Goal: Task Accomplishment & Management: Manage account settings

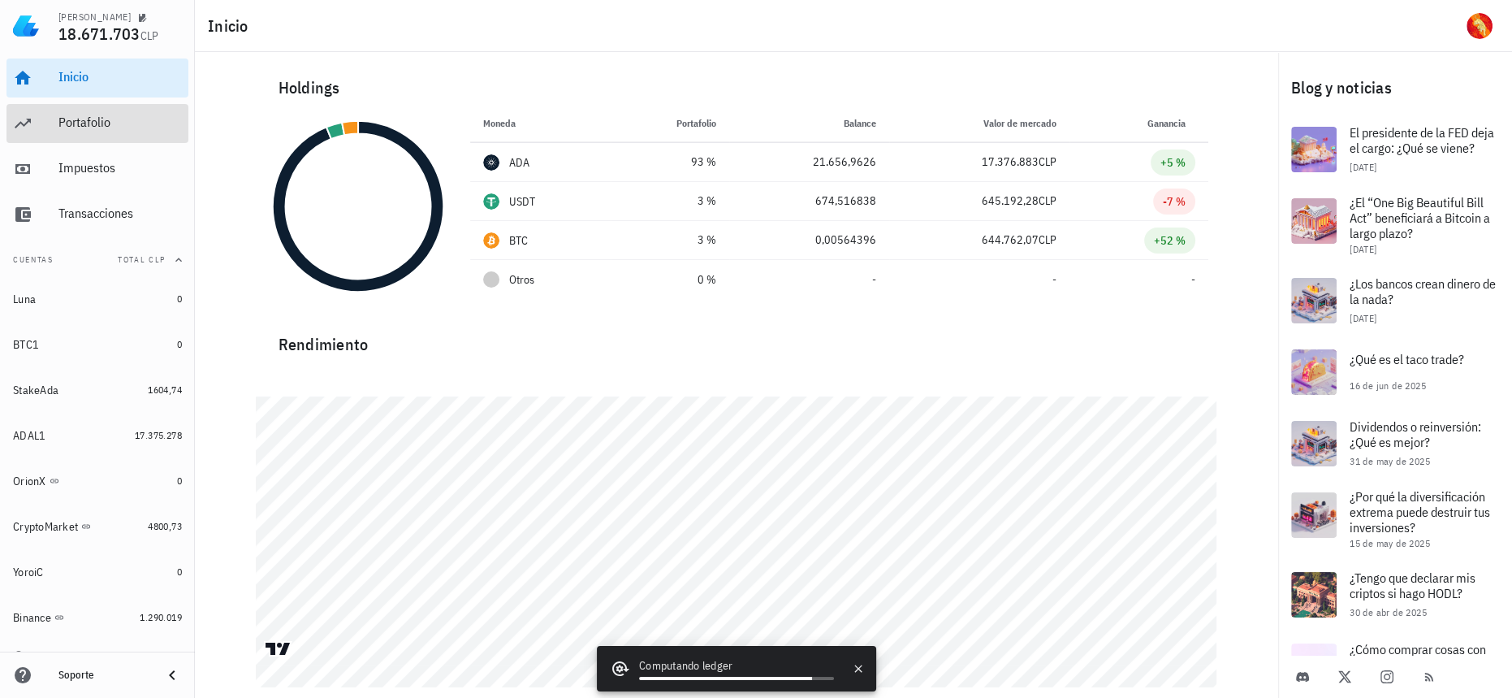
click at [124, 137] on div "Portafolio" at bounding box center [119, 123] width 123 height 37
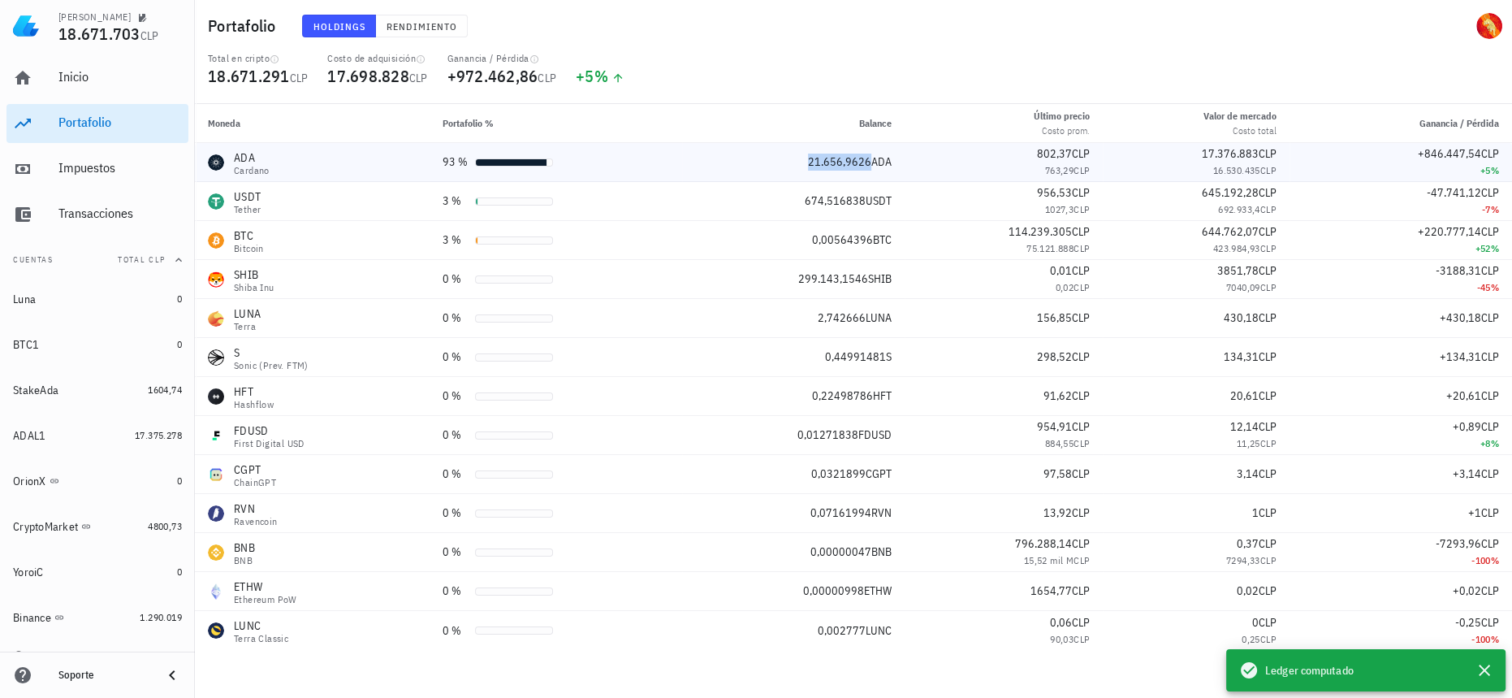
drag, startPoint x: 806, startPoint y: 164, endPoint x: 858, endPoint y: 163, distance: 51.2
click at [858, 163] on div "21.656,9626 ADA" at bounding box center [793, 161] width 197 height 17
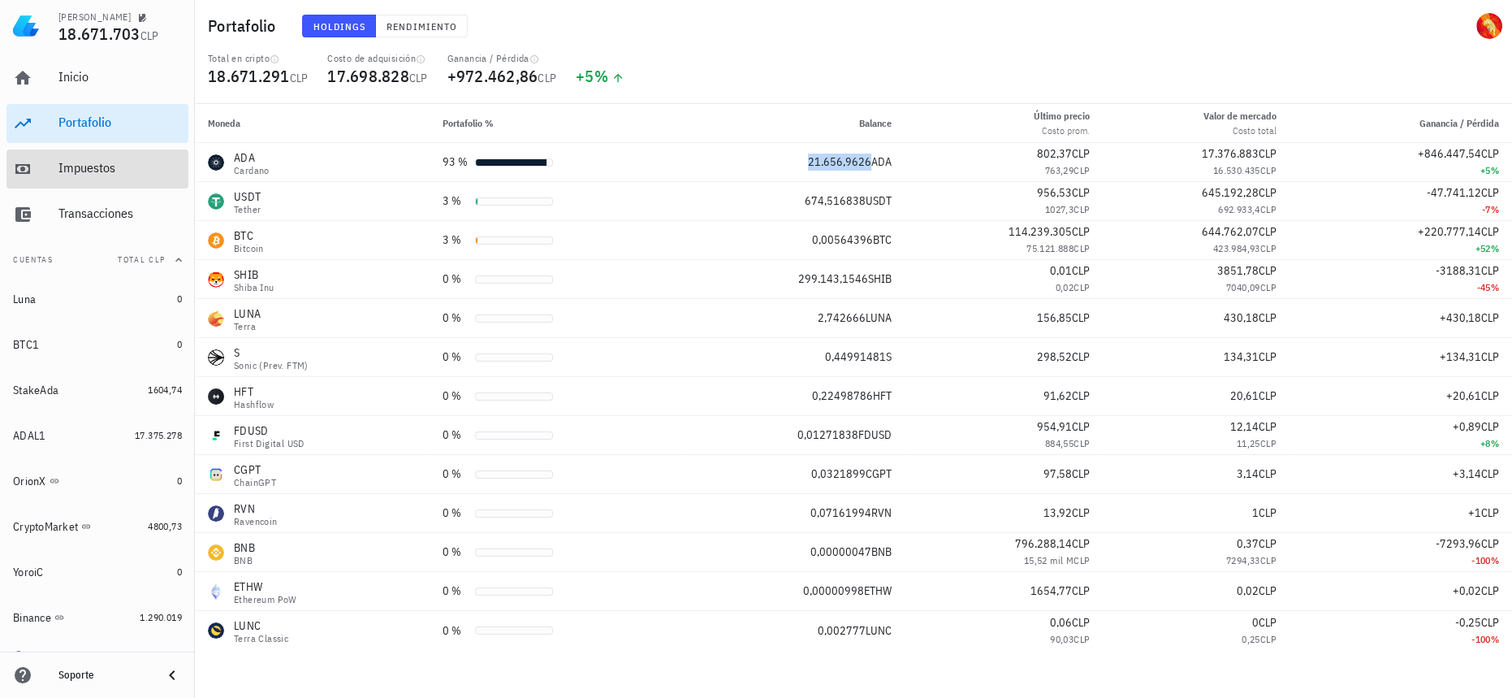
click at [92, 154] on div "Impuestos" at bounding box center [119, 168] width 123 height 37
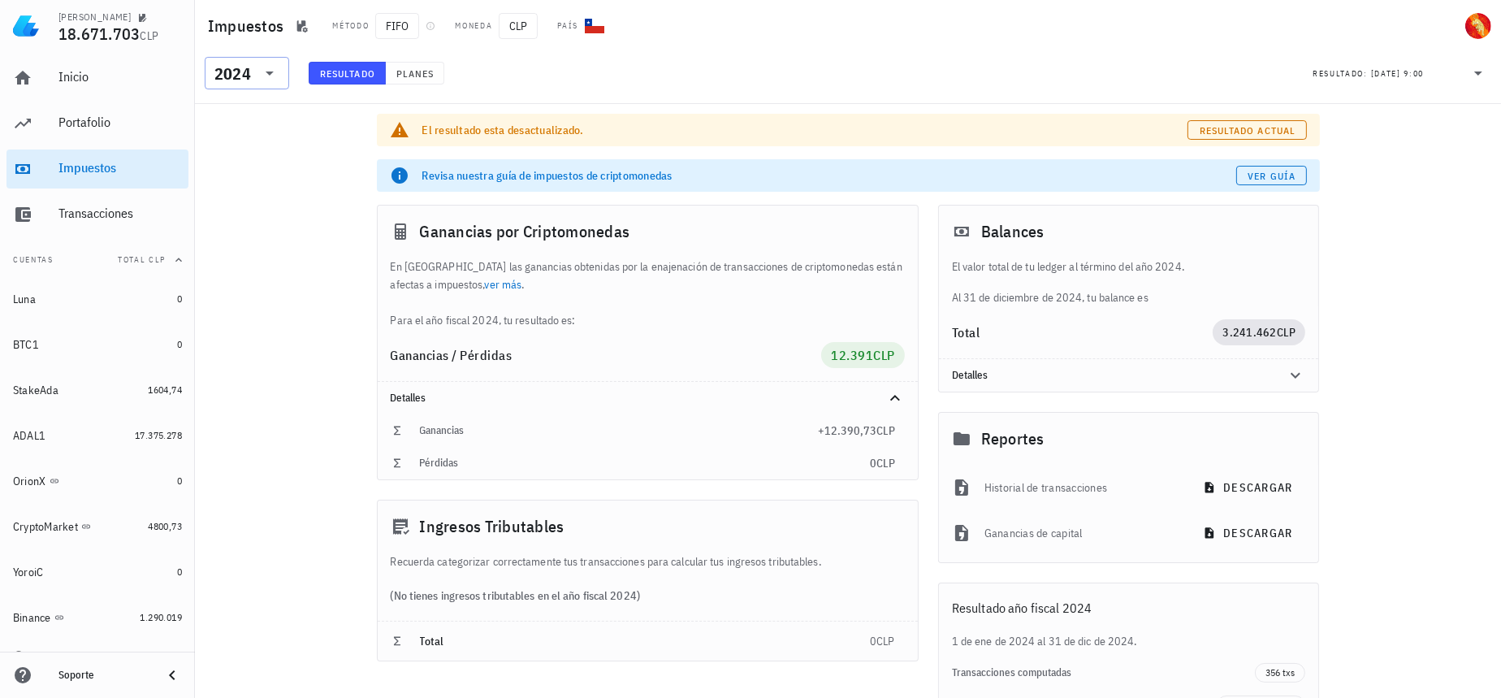
click at [254, 67] on input "text" at bounding box center [255, 73] width 2 height 26
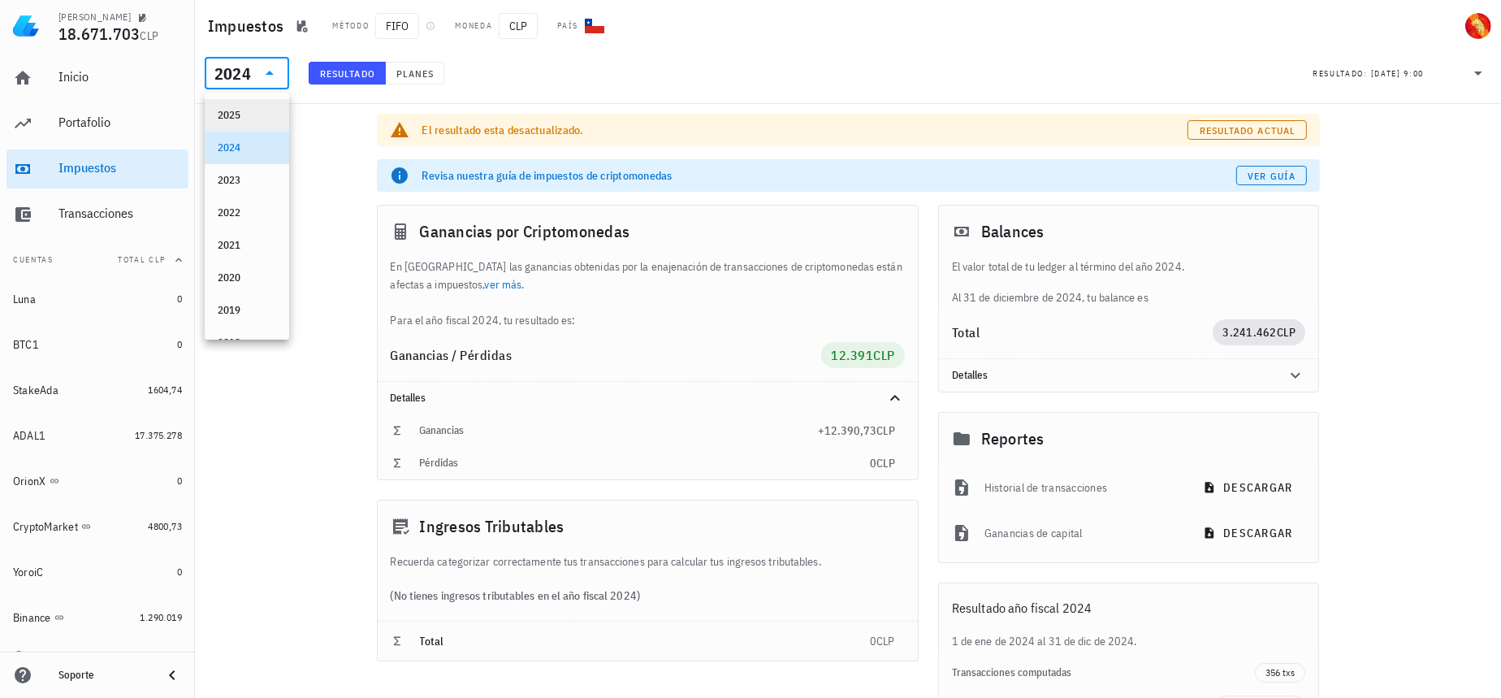
click at [227, 125] on div "2025" at bounding box center [247, 115] width 58 height 26
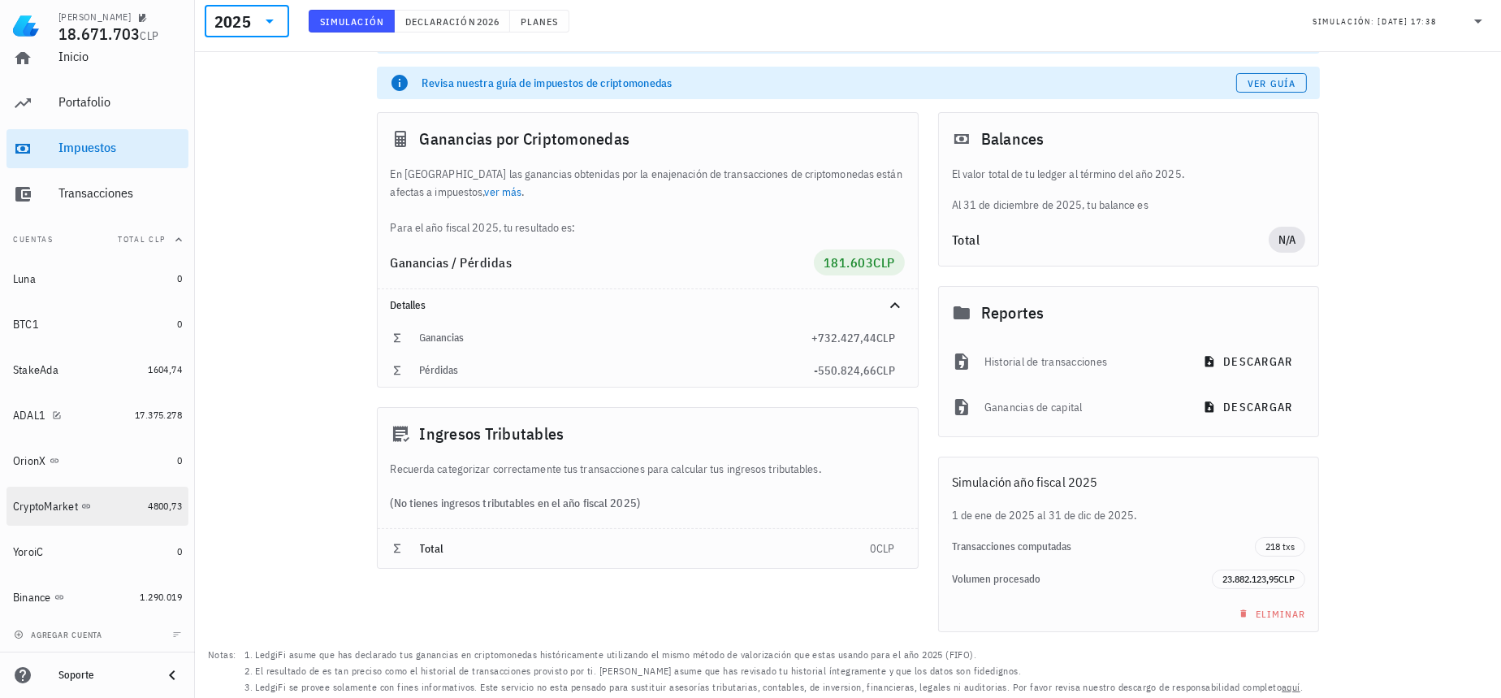
scroll to position [94, 0]
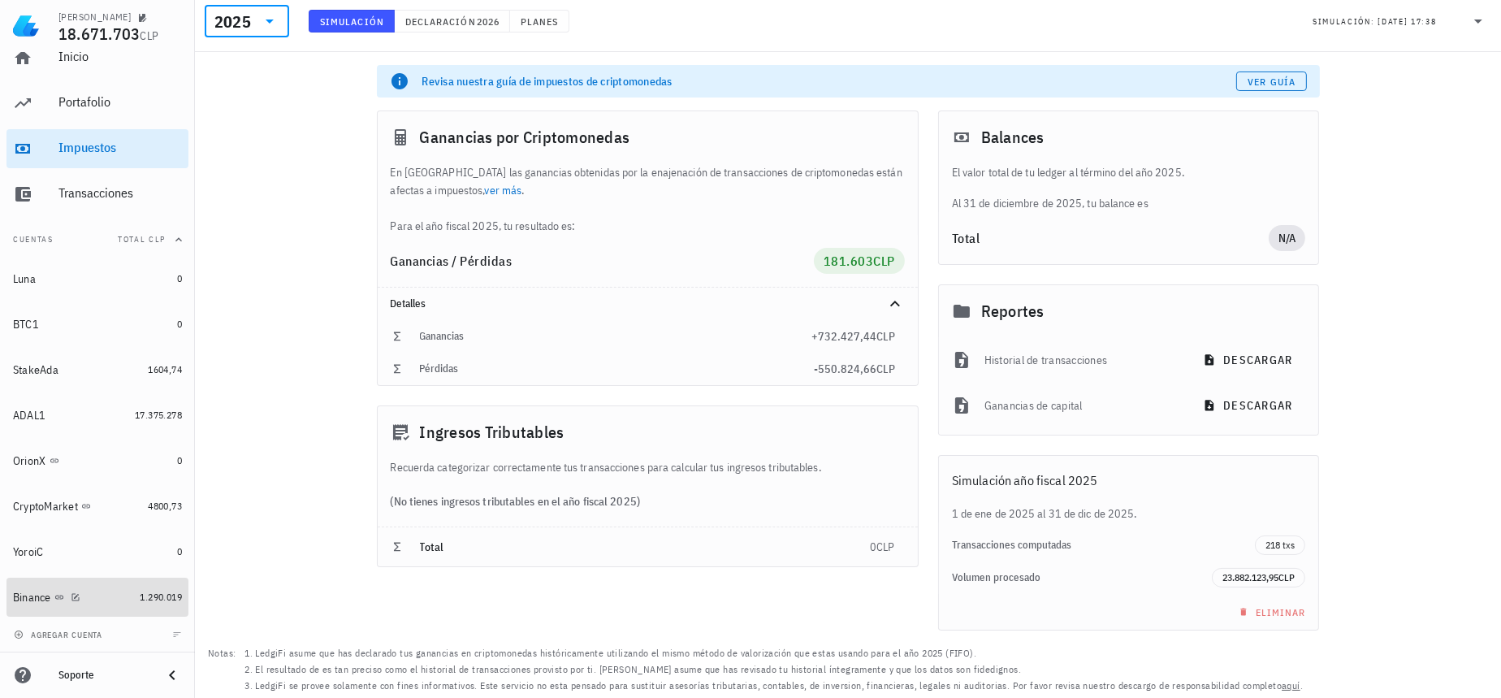
click at [110, 583] on div "Binance" at bounding box center [73, 597] width 120 height 35
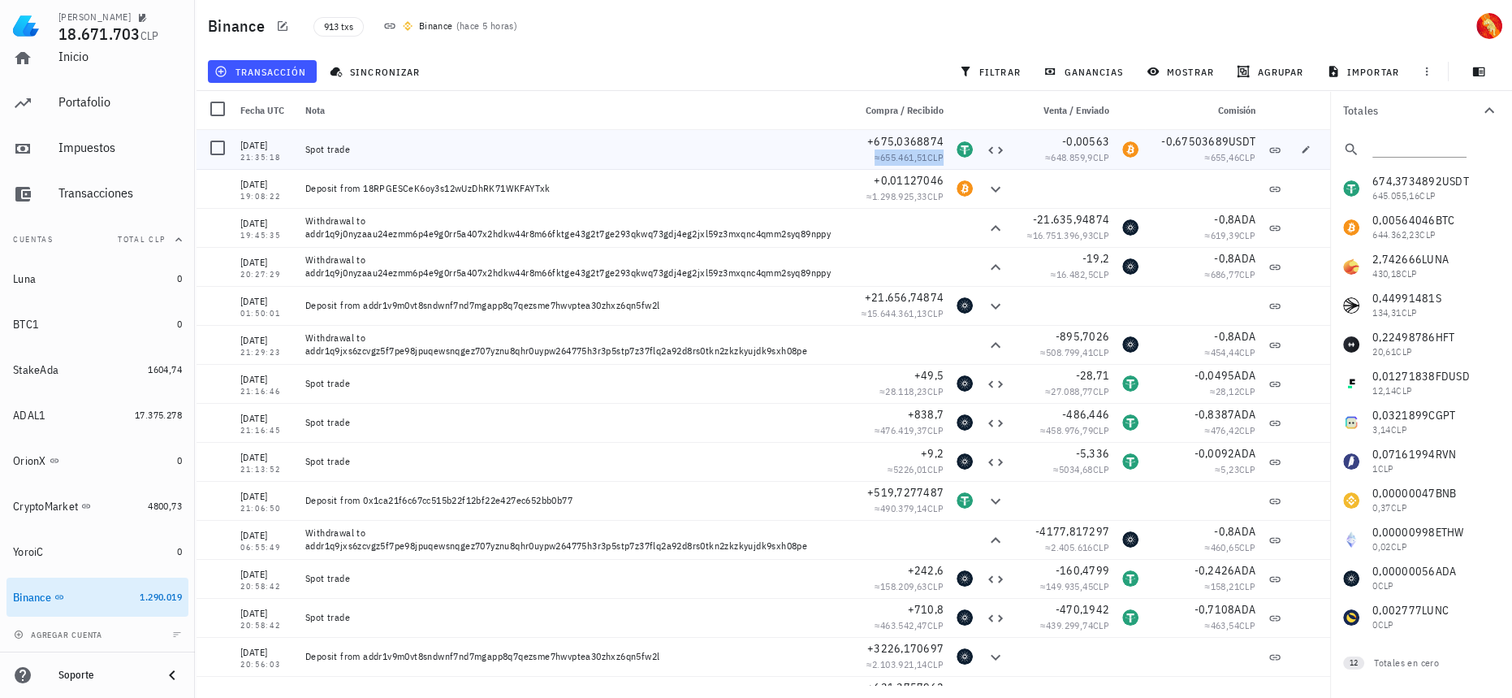
drag, startPoint x: 862, startPoint y: 159, endPoint x: 929, endPoint y: 167, distance: 67.1
click at [929, 167] on div "+675,0368874 ≈ 655.461,51 CLP" at bounding box center [898, 149] width 104 height 39
click at [892, 182] on span "+0,01127046" at bounding box center [909, 180] width 70 height 15
click at [888, 161] on span "655.461,51" at bounding box center [903, 157] width 47 height 12
click at [1054, 153] on span "648.859,9" at bounding box center [1072, 157] width 42 height 12
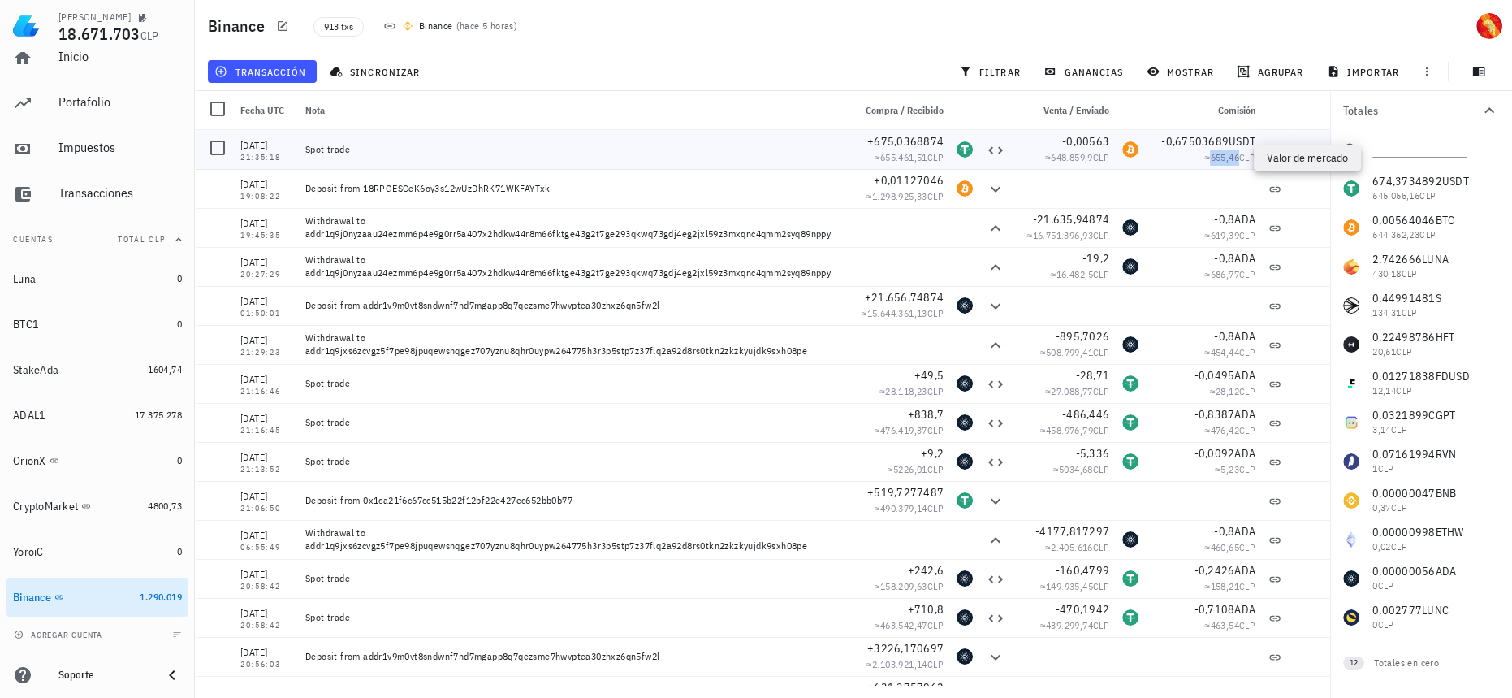
click at [1223, 156] on span "655,46" at bounding box center [1224, 157] width 28 height 12
click at [1045, 155] on span "≈ 648.859,9 CLP" at bounding box center [1077, 157] width 64 height 12
click at [1301, 150] on icon "button" at bounding box center [1306, 150] width 10 height 10
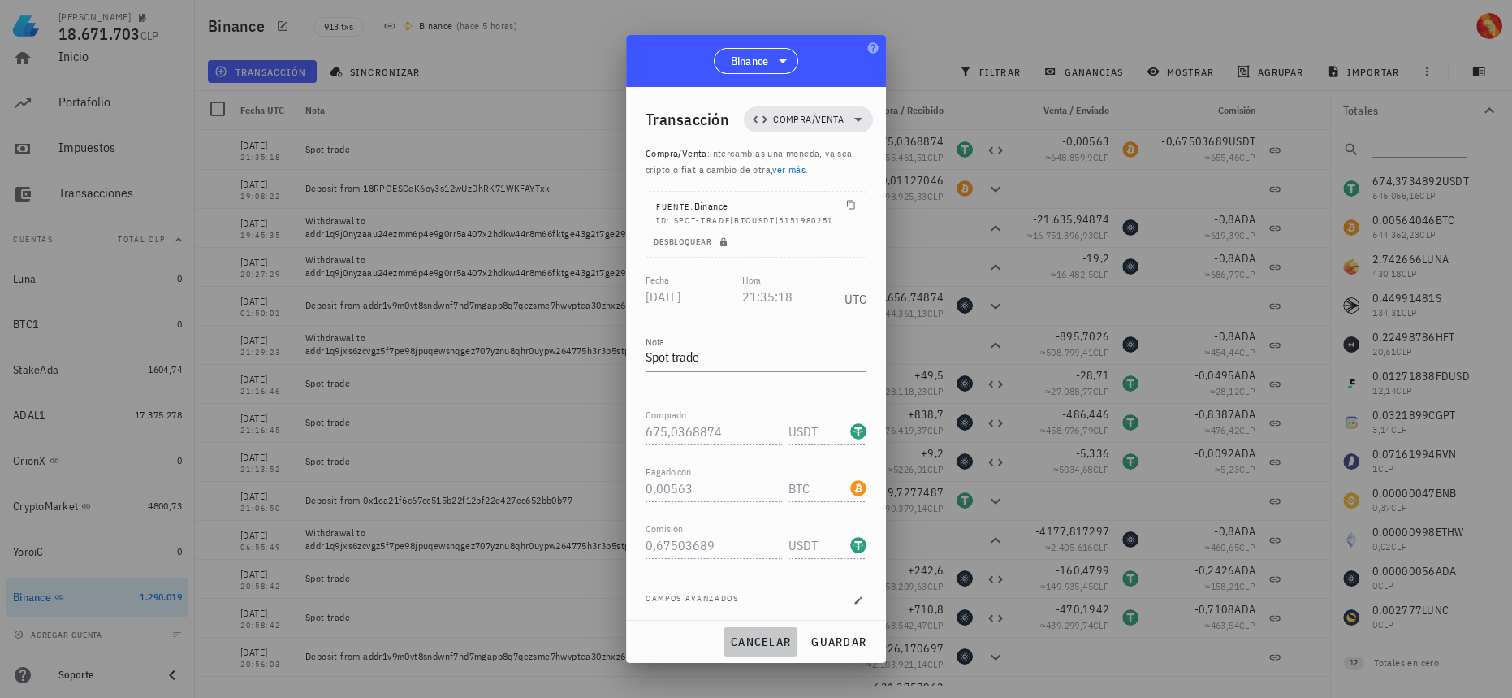
click at [754, 644] on span "cancelar" at bounding box center [760, 641] width 61 height 15
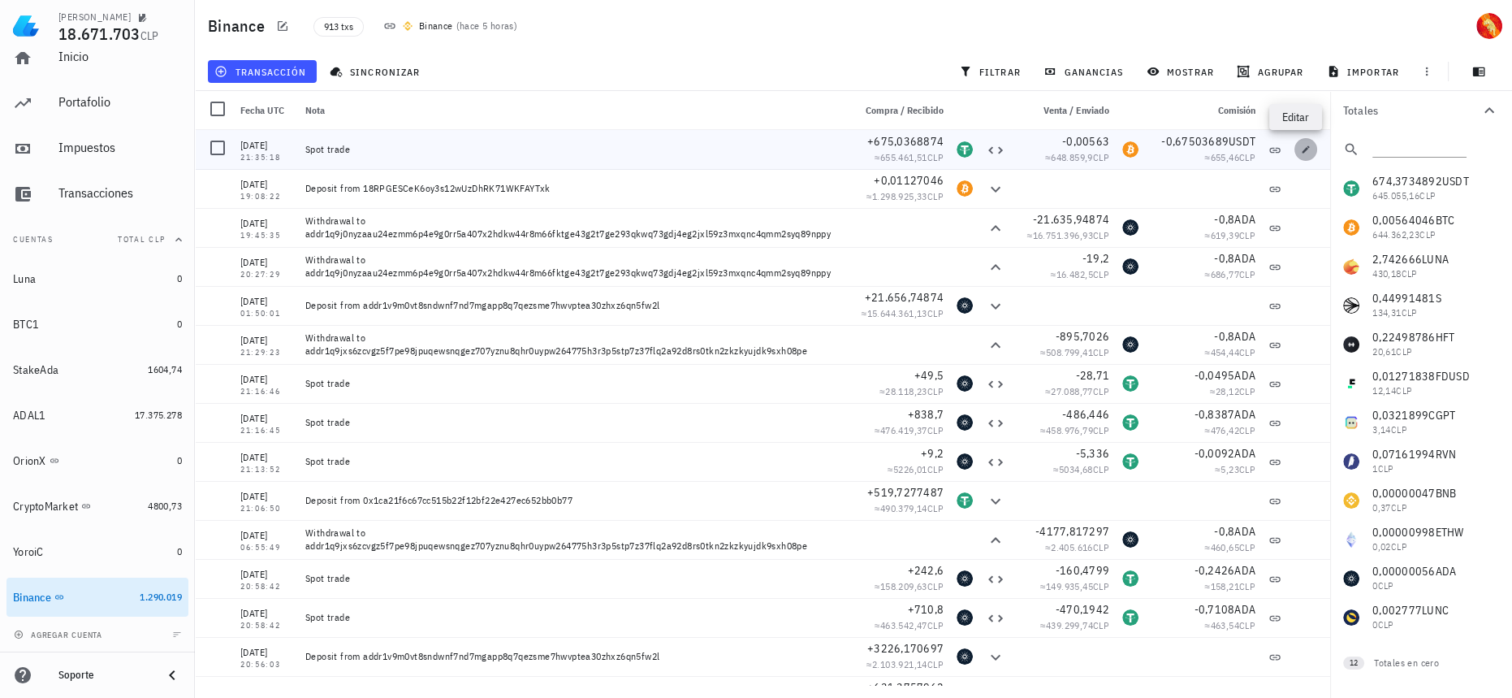
click at [1301, 148] on icon "button" at bounding box center [1306, 150] width 10 height 10
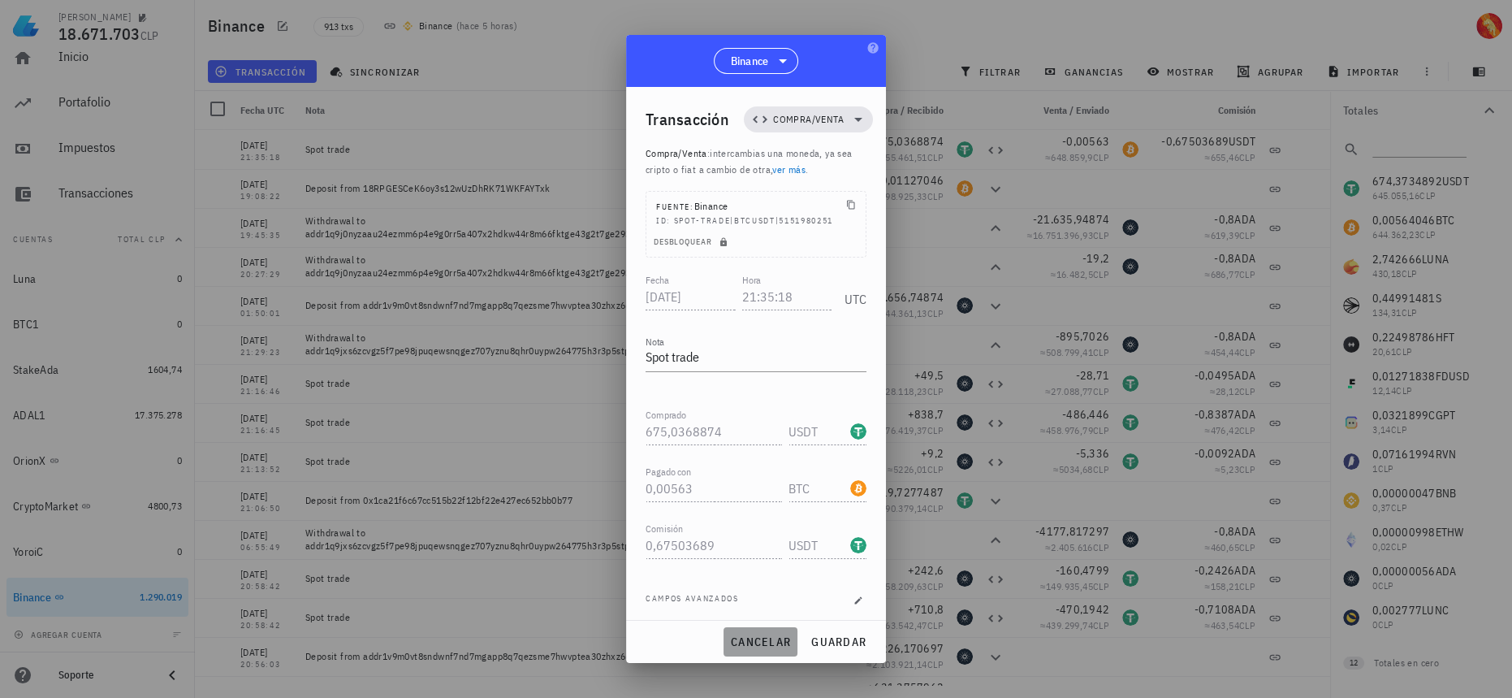
click at [748, 636] on span "cancelar" at bounding box center [760, 641] width 61 height 15
